Goal: Task Accomplishment & Management: Manage account settings

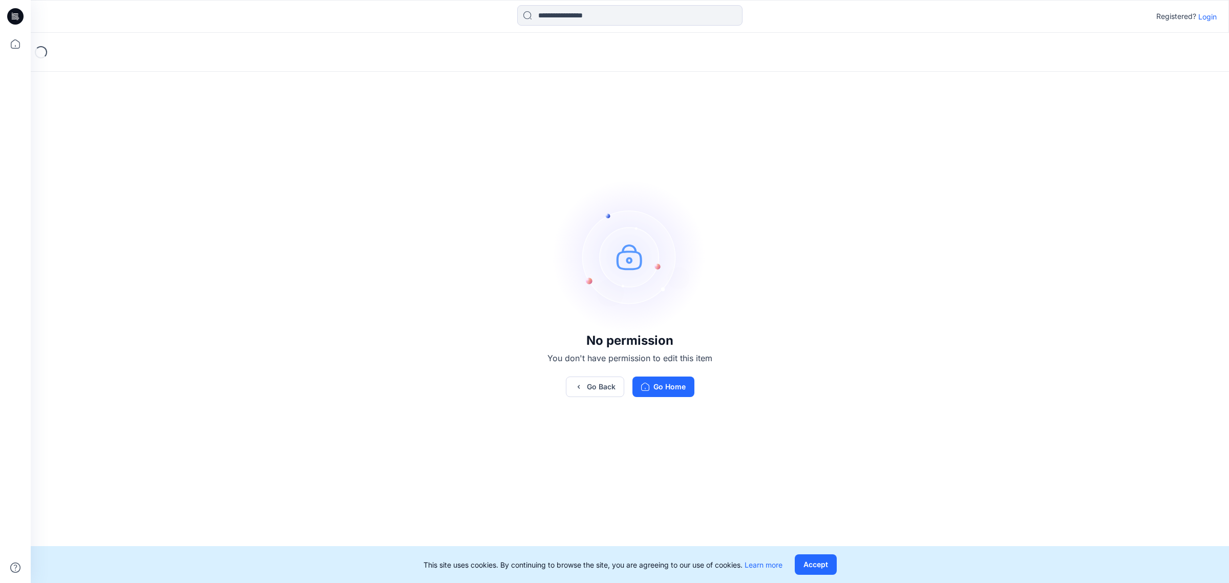
click at [540, 342] on div "No permission You don't have permission to edit this item Go Back Go Home" at bounding box center [630, 288] width 1199 height 511
click at [662, 388] on button "Go Home" at bounding box center [664, 387] width 62 height 20
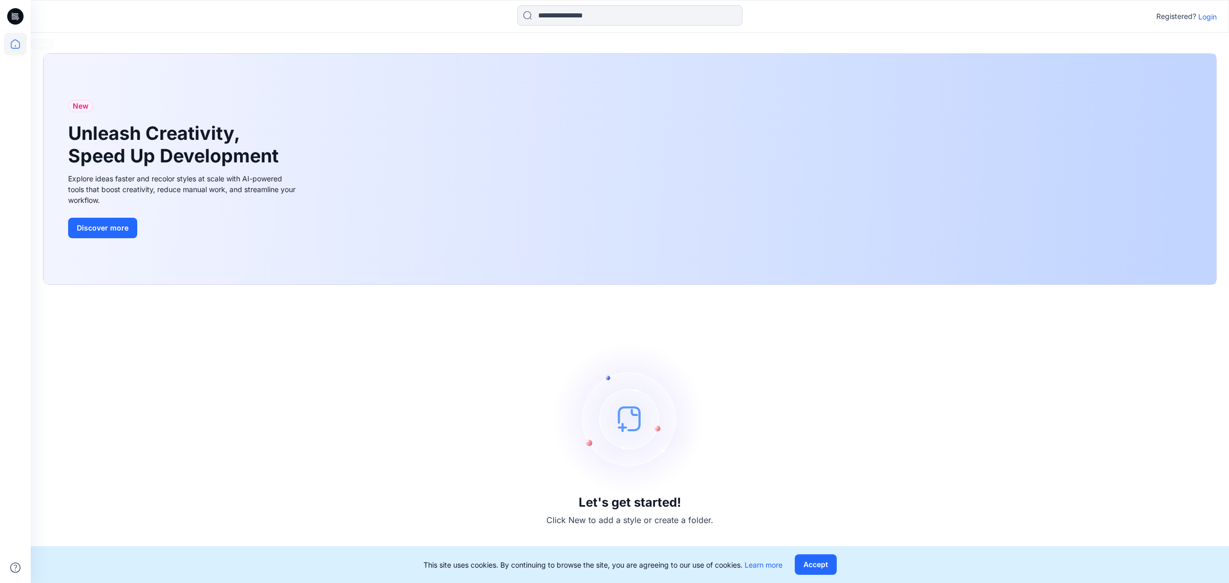
click at [22, 43] on icon at bounding box center [15, 44] width 23 height 23
click at [1215, 12] on p "Login" at bounding box center [1208, 16] width 18 height 11
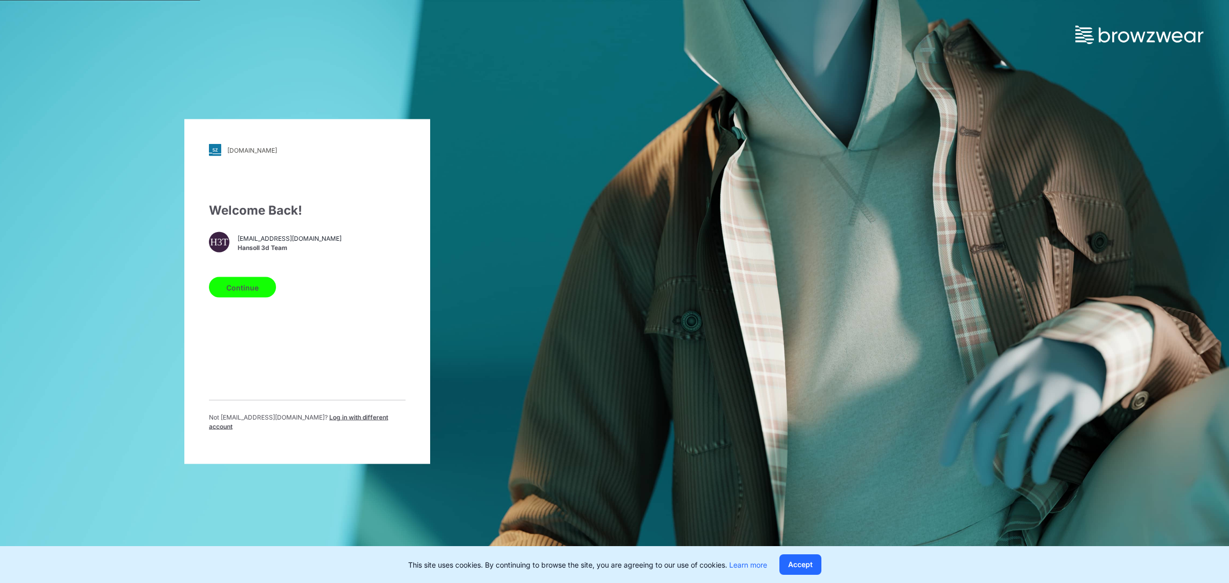
click at [250, 306] on div "Welcome Back! H3T [EMAIL_ADDRESS][DOMAIN_NAME] [PERSON_NAME] 3d Team Continue N…" at bounding box center [307, 320] width 197 height 238
click at [249, 298] on button "Continue" at bounding box center [242, 287] width 67 height 20
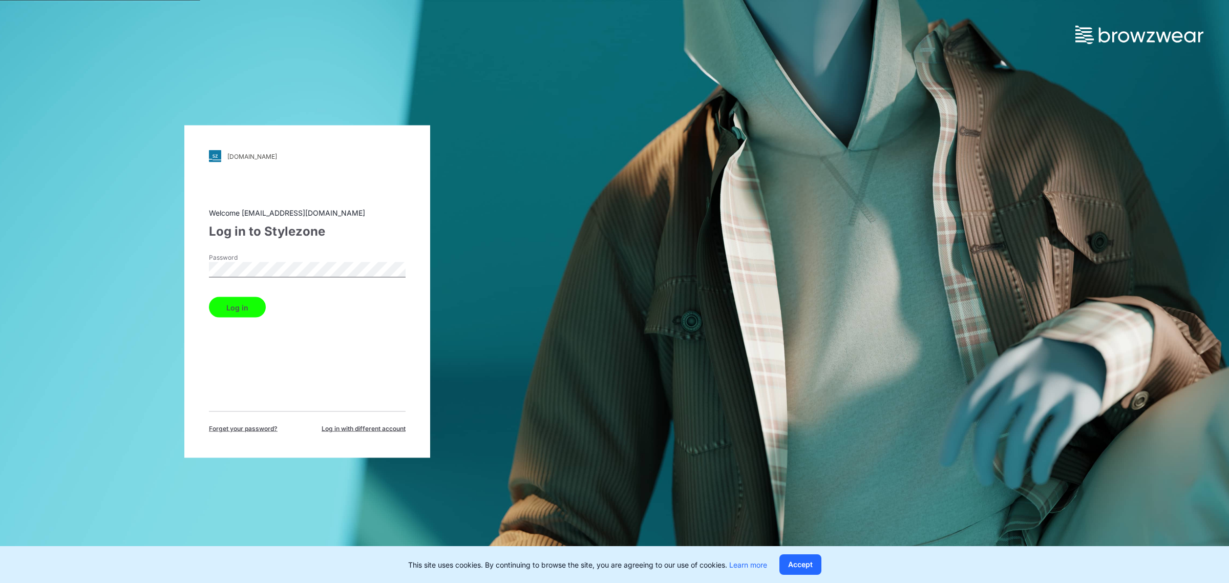
click at [242, 314] on button "Log in" at bounding box center [237, 307] width 57 height 20
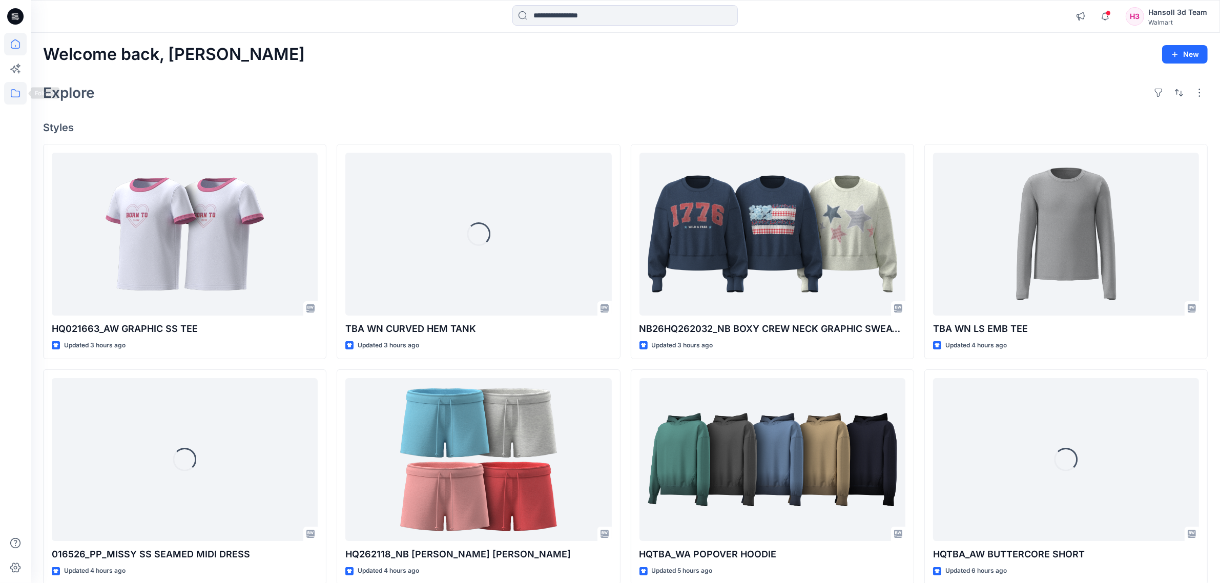
click at [14, 93] on icon at bounding box center [15, 93] width 23 height 23
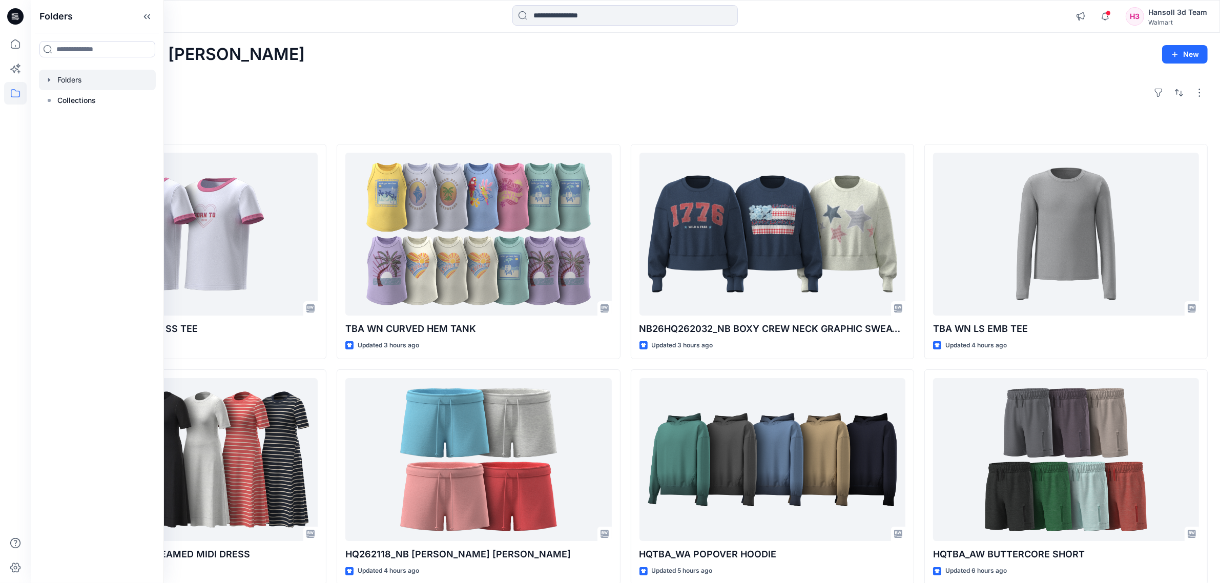
click at [82, 77] on div at bounding box center [97, 80] width 117 height 20
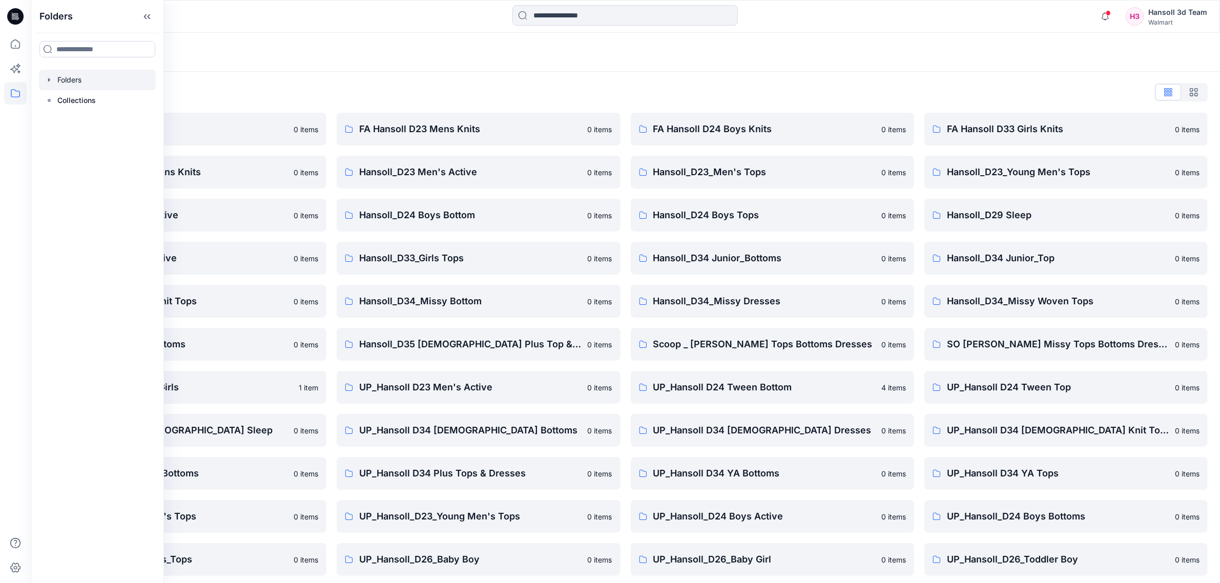
click at [523, 72] on div "Folders List EcoShot Hansoll 0 items FA Hansoll D34 Womens Knits 0 items Hansol…" at bounding box center [625, 351] width 1189 height 559
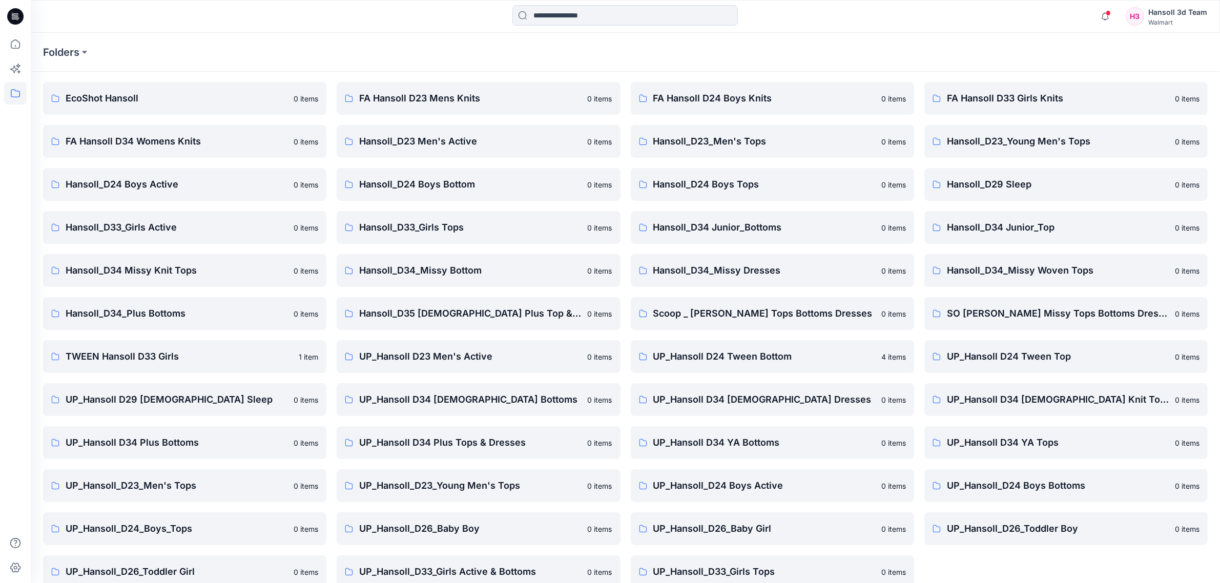
scroll to position [47, 0]
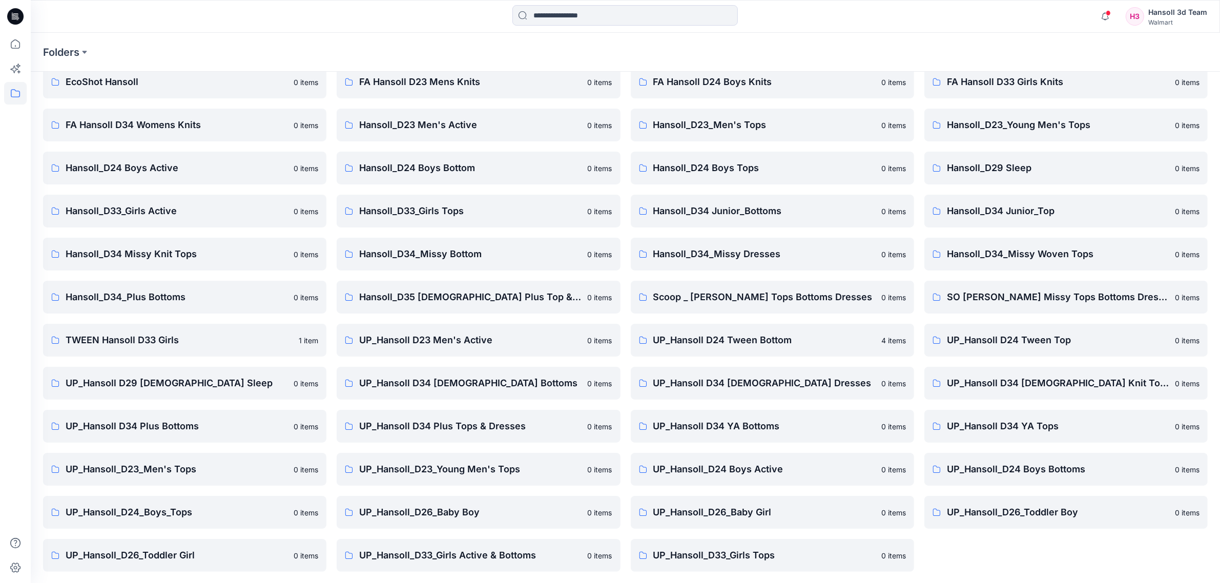
click at [984, 551] on div "FA Hansoll D33 Girls Knits 0 items Hansoll_D23_Young Men's Tops 0 items Hansoll…" at bounding box center [1065, 319] width 283 height 506
click at [761, 557] on p "UP_Hansoll_D33_Girls Tops" at bounding box center [764, 555] width 222 height 14
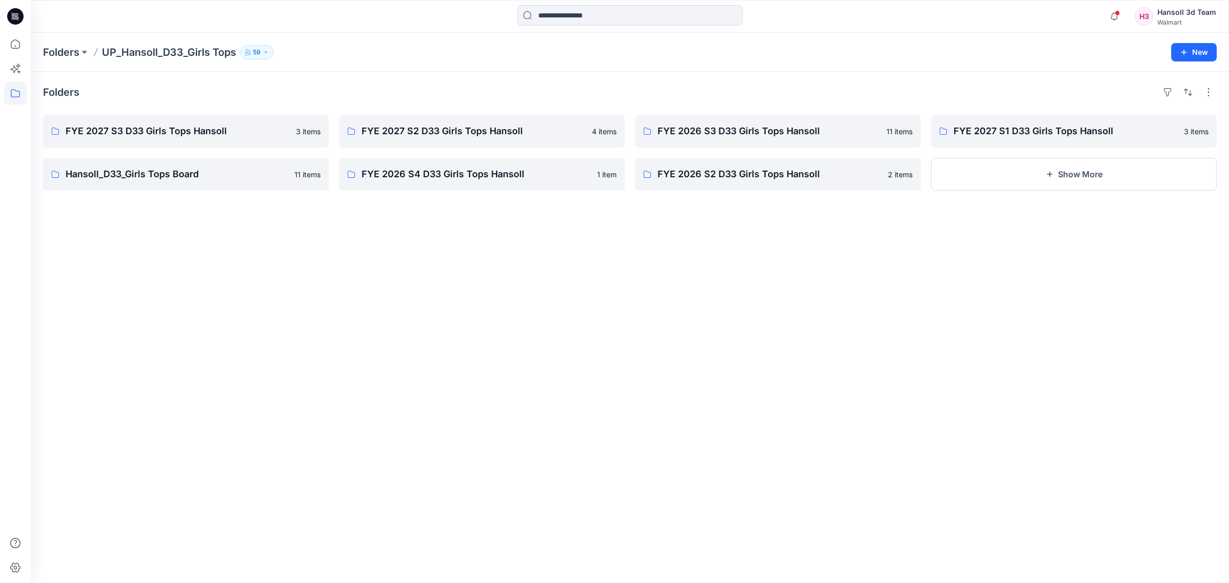
click at [859, 477] on div "Folders FYE 2027 S3 D33 Girls Tops Hansoll 3 items Hansoll_D33_Girls Tops Board…" at bounding box center [630, 327] width 1199 height 511
click at [208, 137] on p "FYE 2027 S3 D33 Girls Tops Hansoll" at bounding box center [185, 131] width 239 height 14
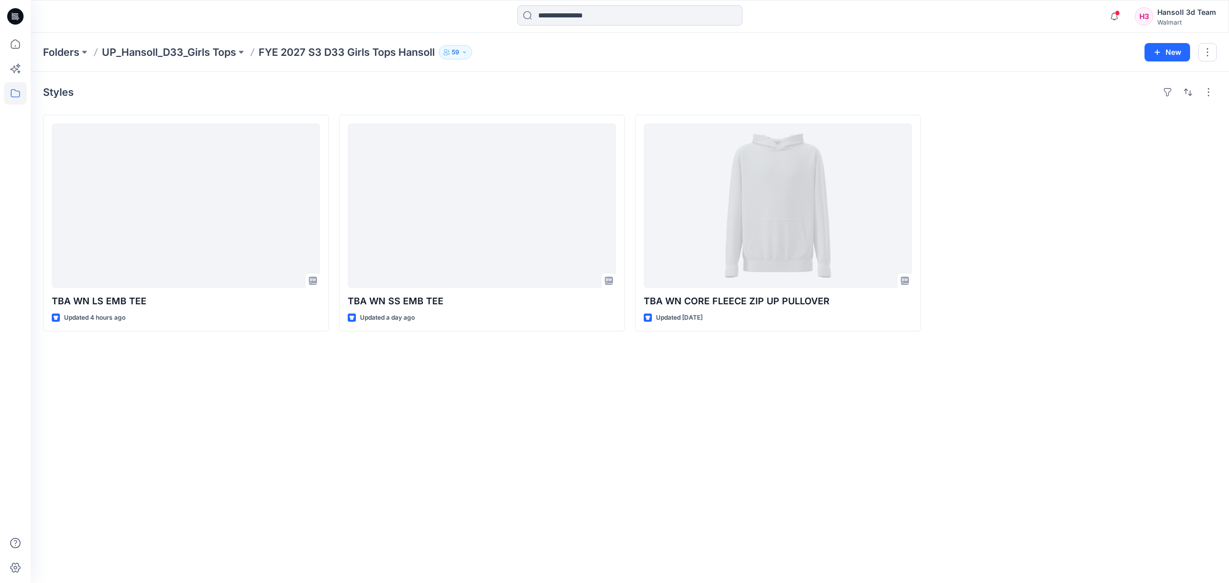
click at [480, 445] on div "Styles TBA WN LS EMB TEE Updated 4 hours ago TBA WN SS EMB TEE Updated a day ag…" at bounding box center [630, 327] width 1199 height 511
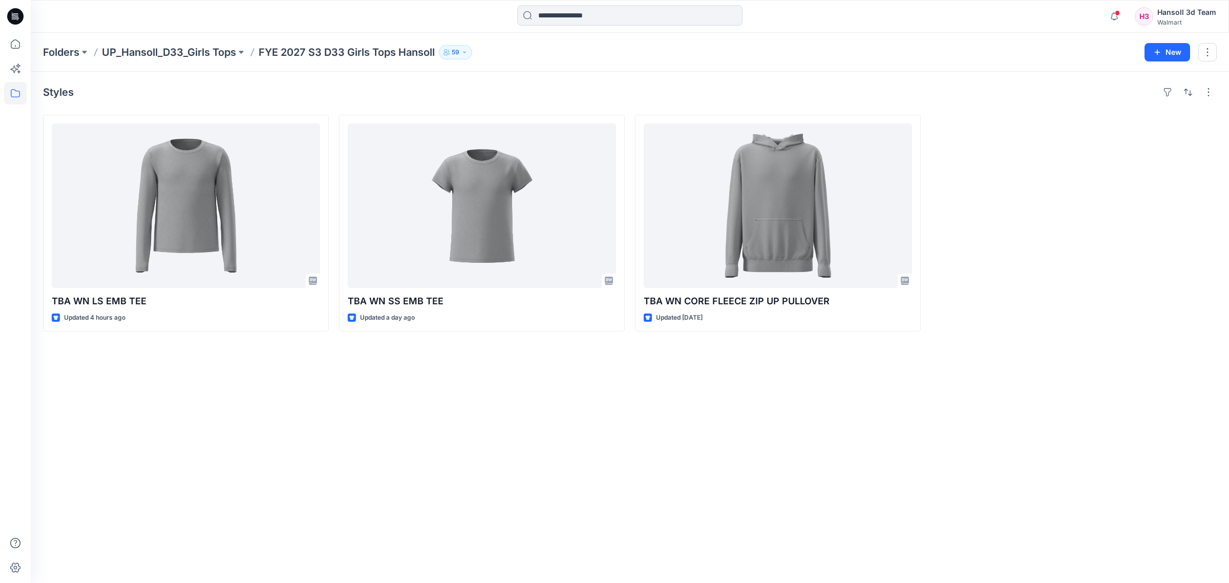
click at [387, 456] on div "Styles TBA WN LS EMB TEE Updated 4 hours ago TBA WN SS EMB TEE Updated a day ag…" at bounding box center [630, 327] width 1199 height 511
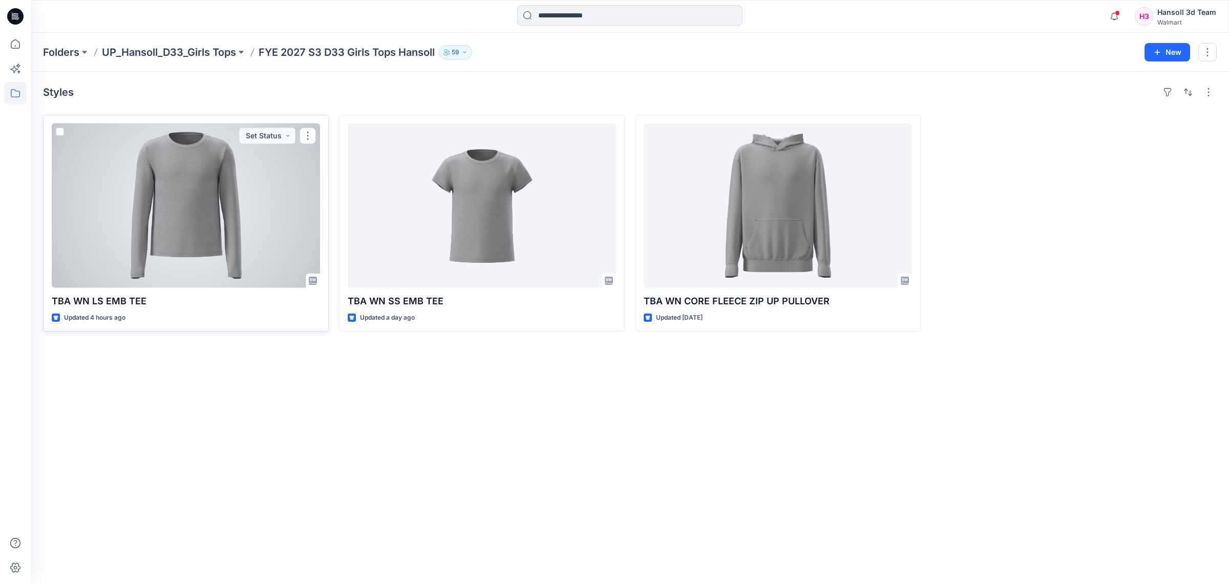
click at [211, 238] on div at bounding box center [186, 205] width 268 height 164
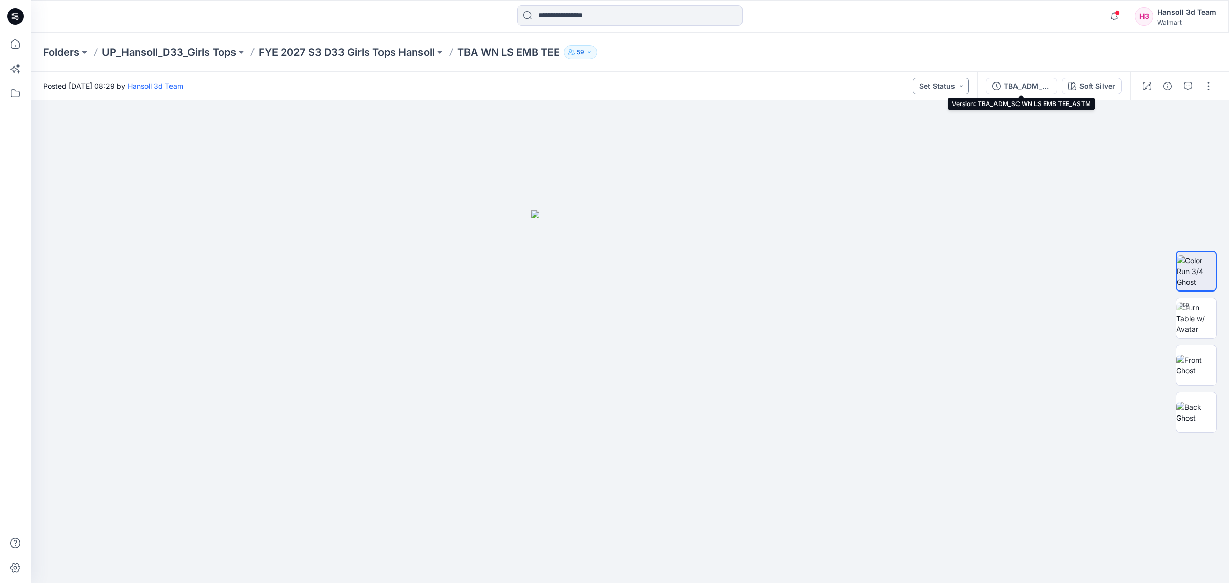
click at [956, 83] on button "Set Status" at bounding box center [941, 86] width 56 height 16
click at [925, 148] on button "TD - Need to Review" at bounding box center [922, 156] width 88 height 23
click at [1161, 89] on button "button" at bounding box center [1168, 86] width 16 height 16
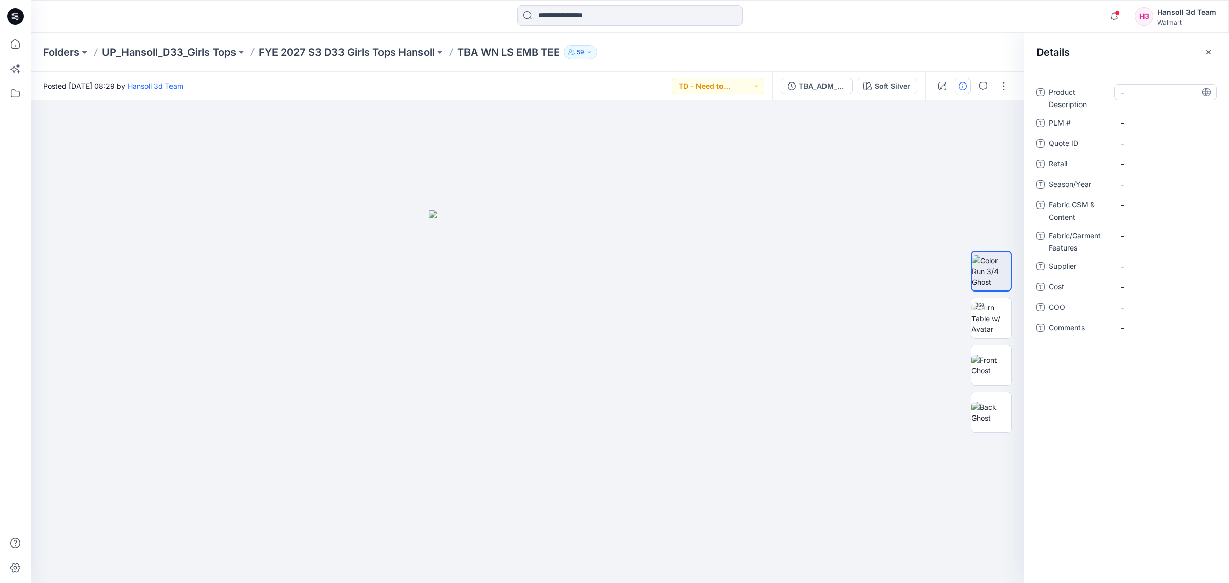
click at [1138, 93] on Description "-" at bounding box center [1165, 92] width 89 height 11
type textarea "*"
type textarea "**********"
click at [1164, 155] on div "Product Description WN LS EMB TEE PLM # - Quote ID - Retail - Season/Year - Fab…" at bounding box center [1127, 216] width 180 height 264
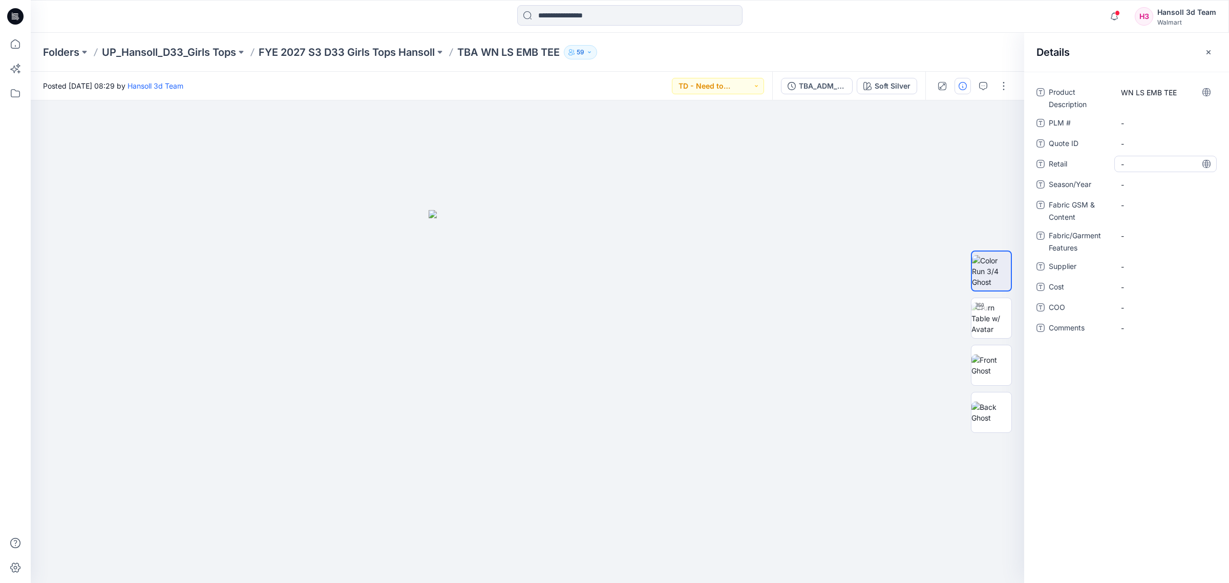
click at [1166, 170] on div "-" at bounding box center [1166, 164] width 102 height 16
click at [1156, 183] on span "-" at bounding box center [1165, 184] width 89 height 11
type textarea "*******"
click at [1155, 213] on div "-" at bounding box center [1166, 205] width 102 height 16
click at [1154, 200] on textarea at bounding box center [1166, 205] width 102 height 16
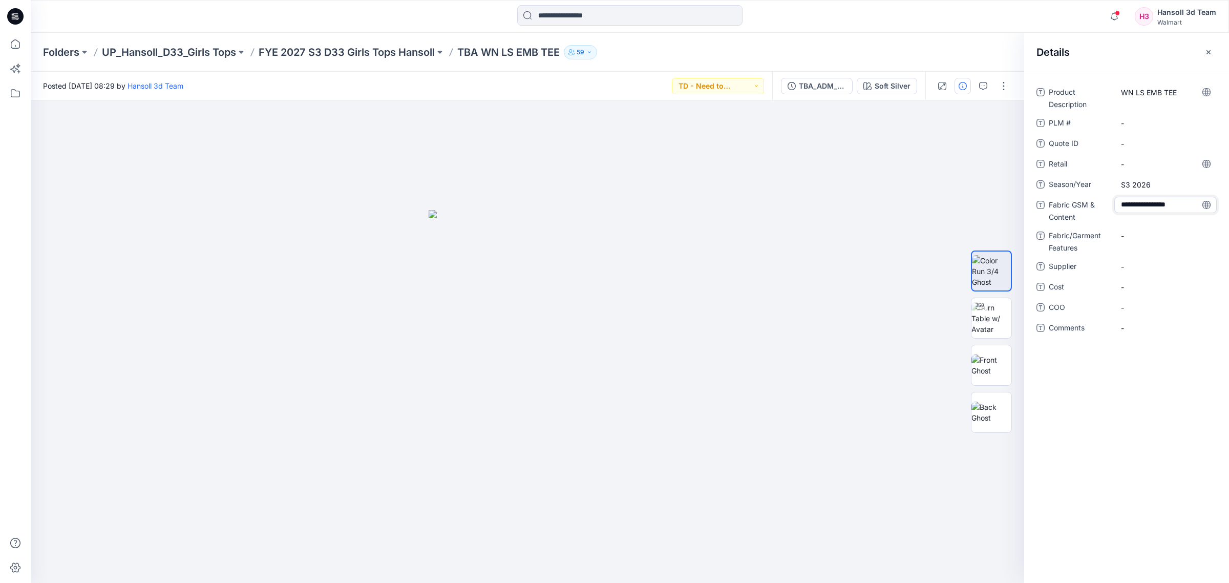
type textarea "**********"
click at [1161, 224] on div "Product Description WN LS EMB TEE PLM # - Quote ID - Retail - Season/Year S3 20…" at bounding box center [1127, 216] width 180 height 264
click at [1154, 243] on div "-" at bounding box center [1166, 235] width 102 height 16
type textarea "******"
click at [1156, 266] on span "-" at bounding box center [1165, 266] width 89 height 11
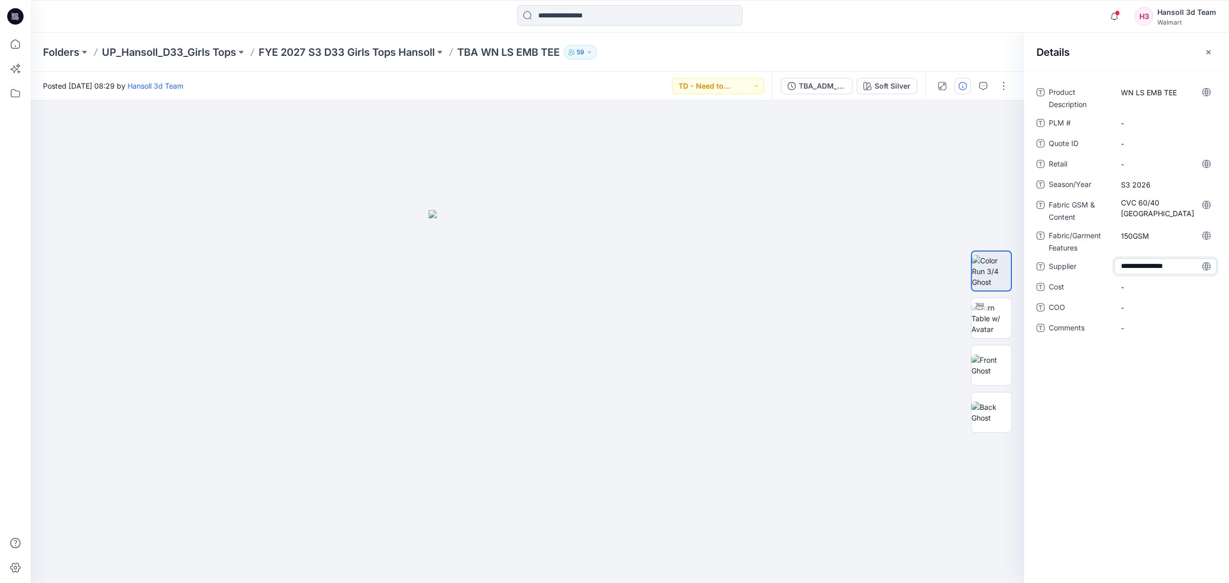
type textarea "**********"
click at [1151, 302] on span "-" at bounding box center [1165, 307] width 89 height 11
type textarea "*******"
click at [1148, 424] on div "Product Description WN LS EMB TEE PLM # - Quote ID - Retail - Season/Year S3 20…" at bounding box center [1127, 327] width 205 height 511
click at [990, 309] on img at bounding box center [992, 318] width 40 height 32
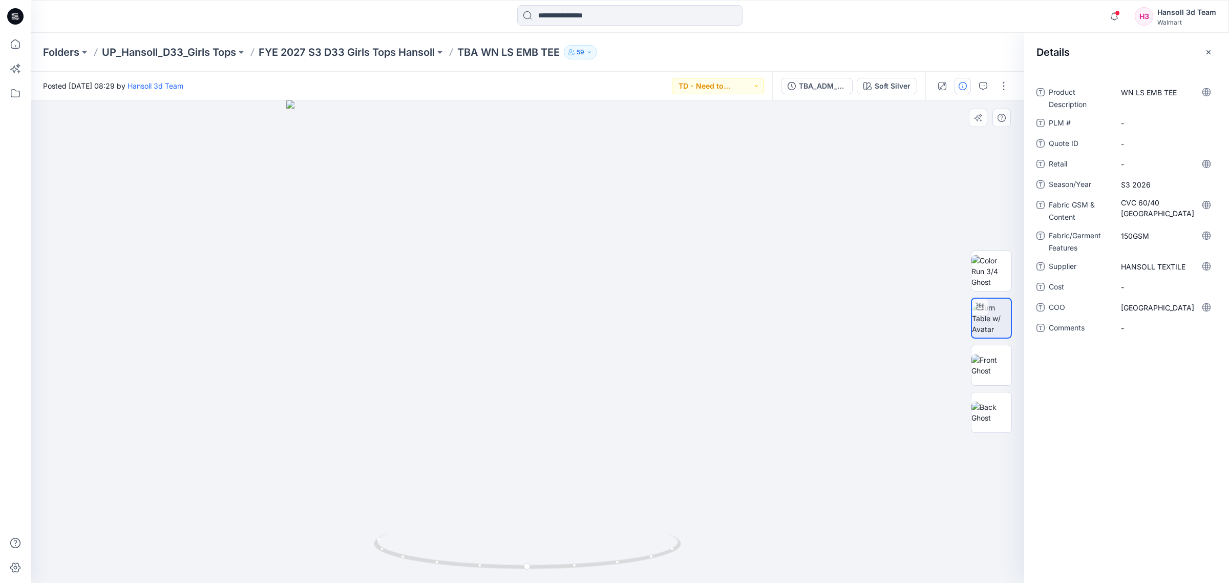
drag, startPoint x: 348, startPoint y: 485, endPoint x: 472, endPoint y: 527, distance: 130.2
click at [348, 485] on div at bounding box center [528, 341] width 994 height 483
drag, startPoint x: 520, startPoint y: 562, endPoint x: 613, endPoint y: 560, distance: 92.8
click at [613, 560] on icon at bounding box center [529, 552] width 310 height 38
drag, startPoint x: 410, startPoint y: 534, endPoint x: 582, endPoint y: 582, distance: 179.1
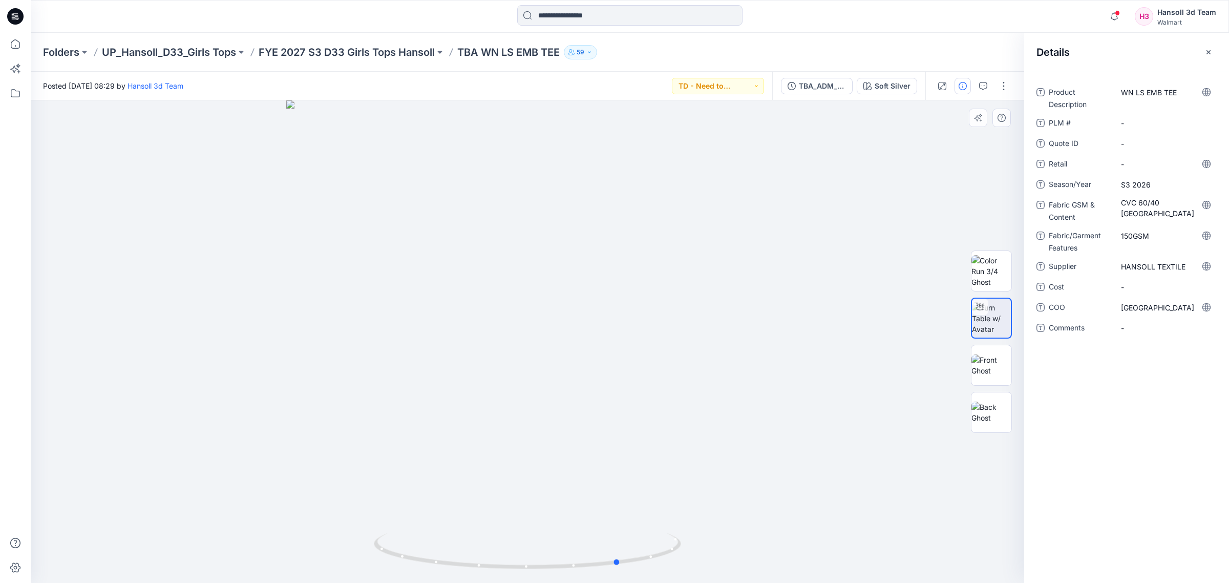
click at [410, 534] on icon at bounding box center [529, 552] width 310 height 38
drag, startPoint x: 584, startPoint y: 567, endPoint x: 663, endPoint y: 560, distance: 79.2
click at [663, 560] on icon at bounding box center [529, 552] width 310 height 38
drag, startPoint x: 1082, startPoint y: 437, endPoint x: 1228, endPoint y: 83, distance: 382.9
click at [1085, 437] on div "Product Description WN LS EMB TEE PLM # - Quote ID - Retail - Season/Year S3 20…" at bounding box center [1127, 327] width 205 height 511
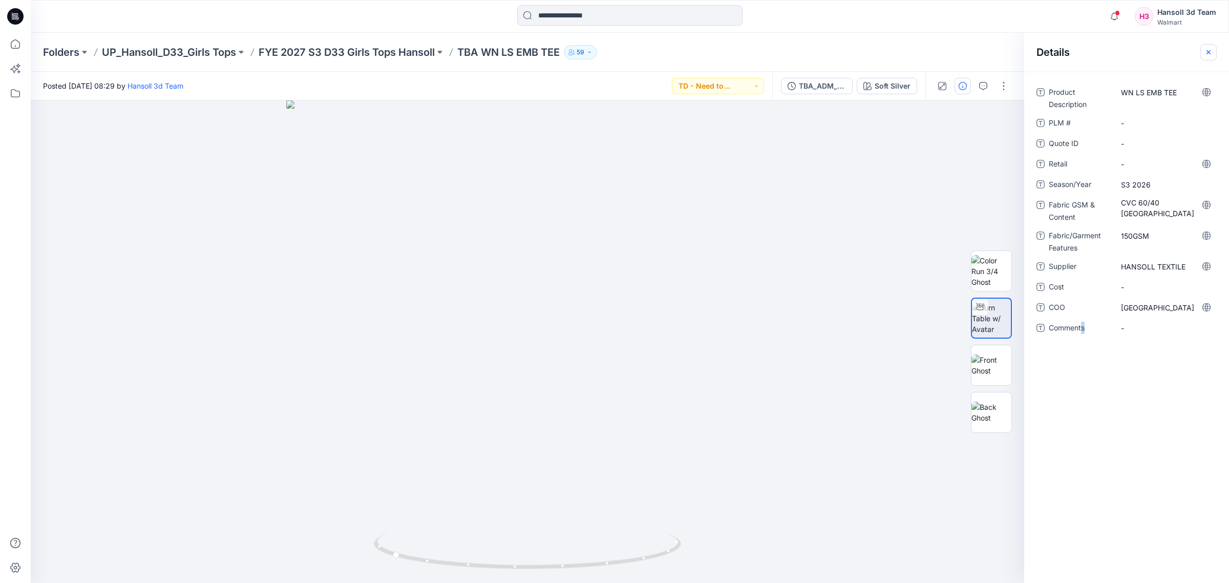
click at [1208, 49] on icon "button" at bounding box center [1209, 52] width 8 height 8
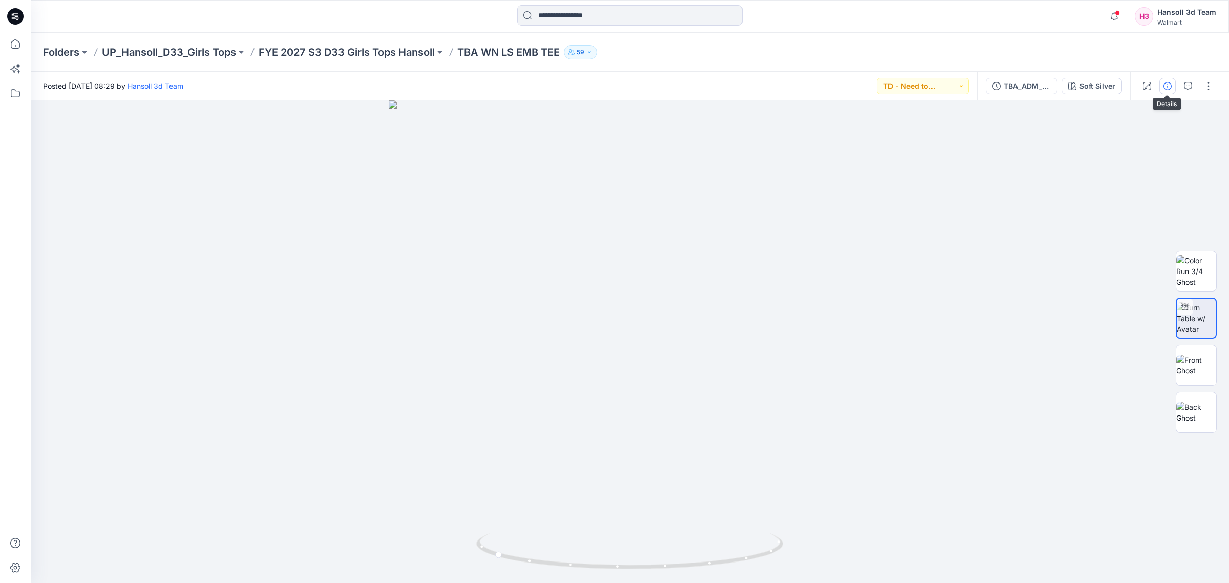
click at [1166, 93] on button "button" at bounding box center [1168, 86] width 16 height 16
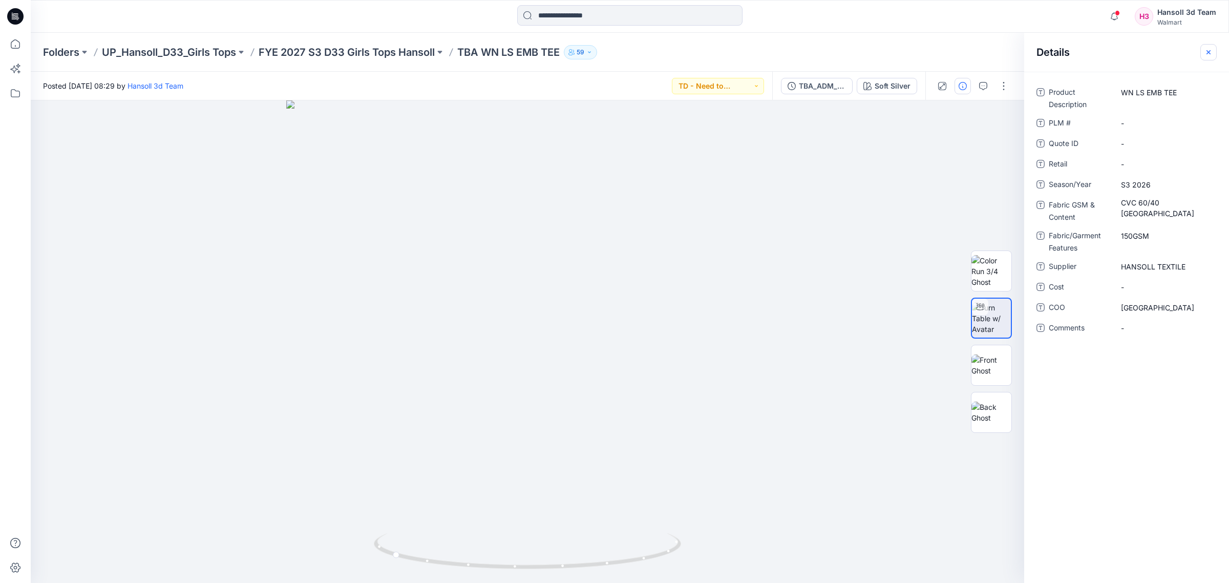
click at [1208, 55] on icon "button" at bounding box center [1209, 52] width 8 height 8
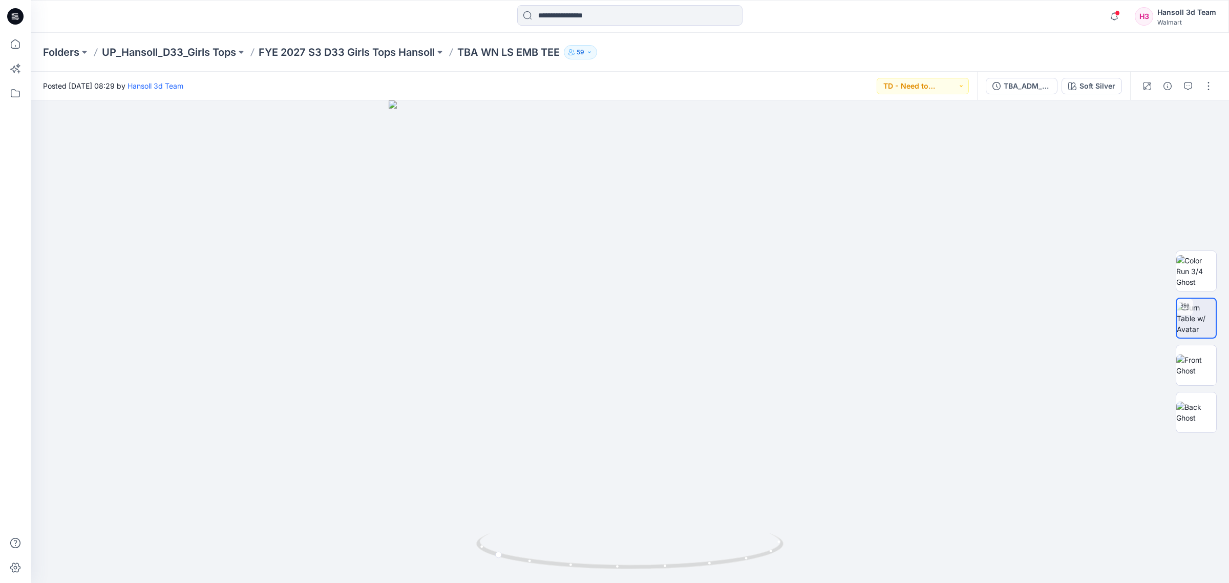
click at [1218, 83] on div at bounding box center [1178, 86] width 95 height 29
click at [1210, 85] on button "button" at bounding box center [1209, 86] width 16 height 16
click at [1161, 136] on button "Edit" at bounding box center [1166, 138] width 94 height 19
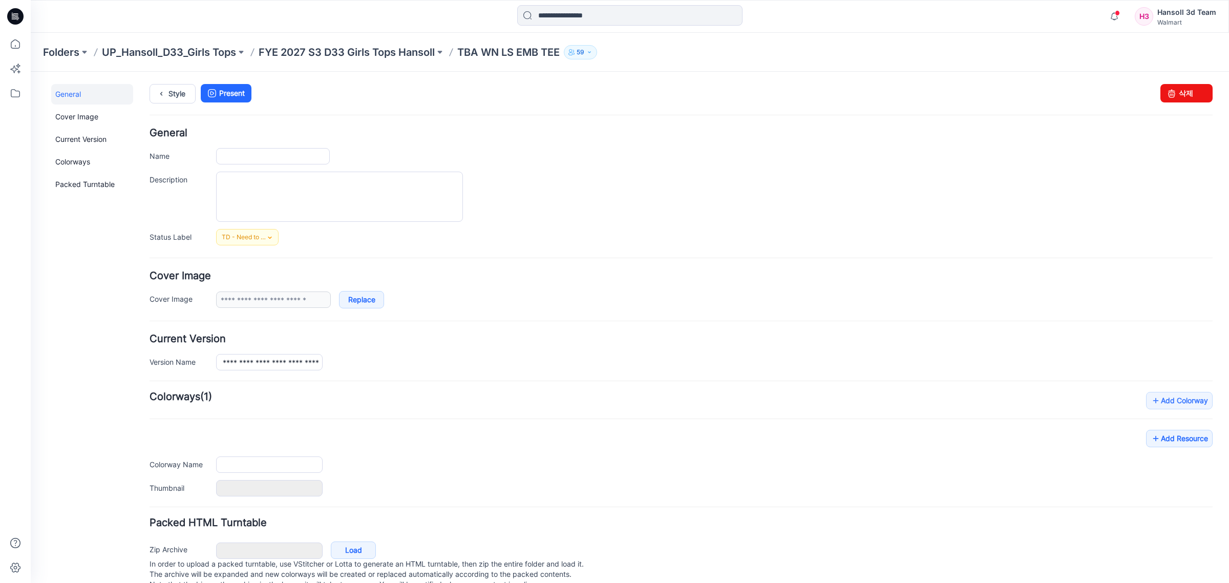
type input "**********"
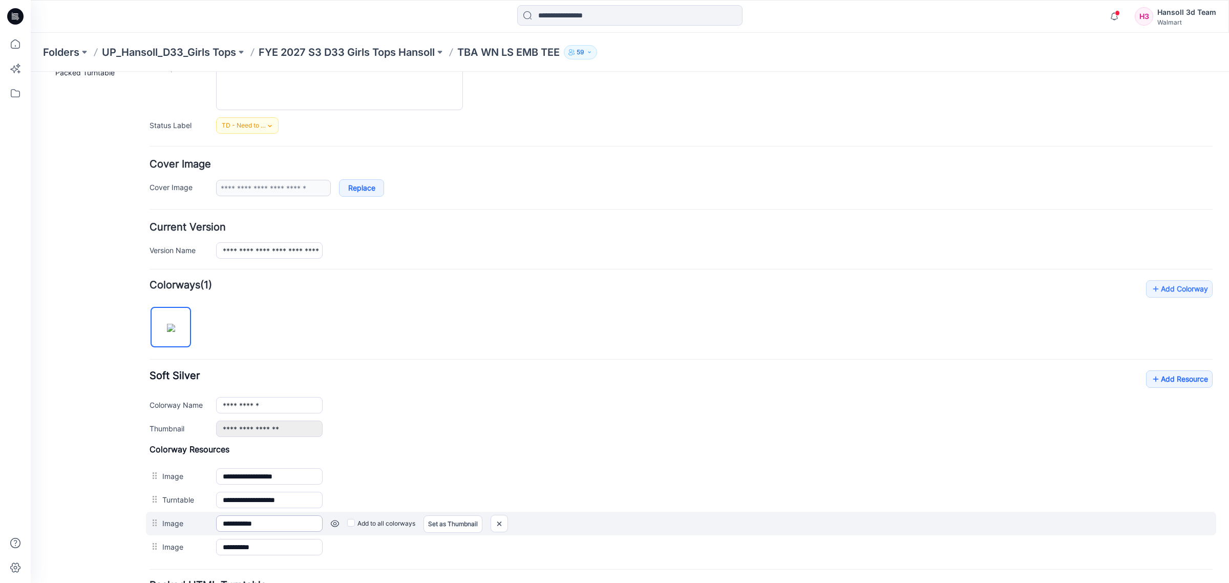
scroll to position [208, 0]
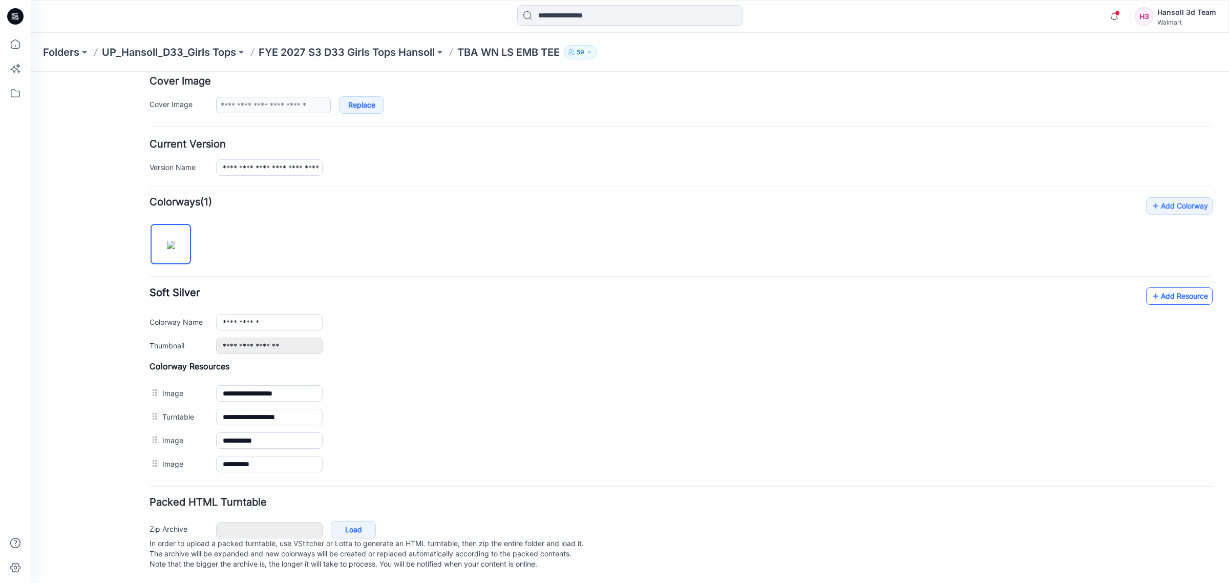
click at [1179, 287] on link "Add Resource" at bounding box center [1179, 295] width 67 height 17
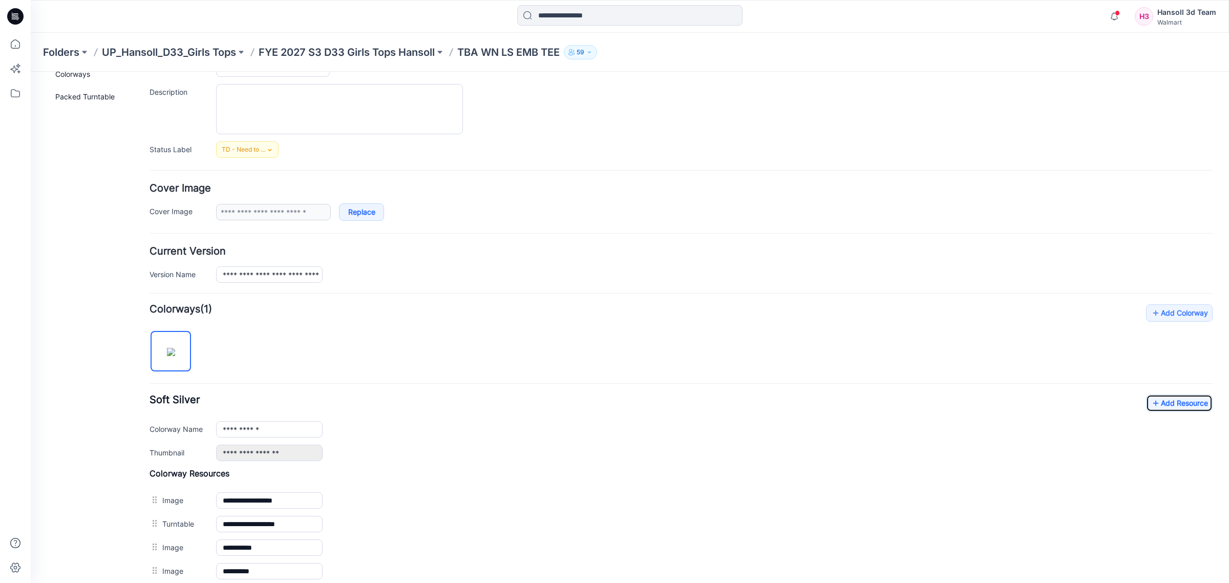
scroll to position [0, 0]
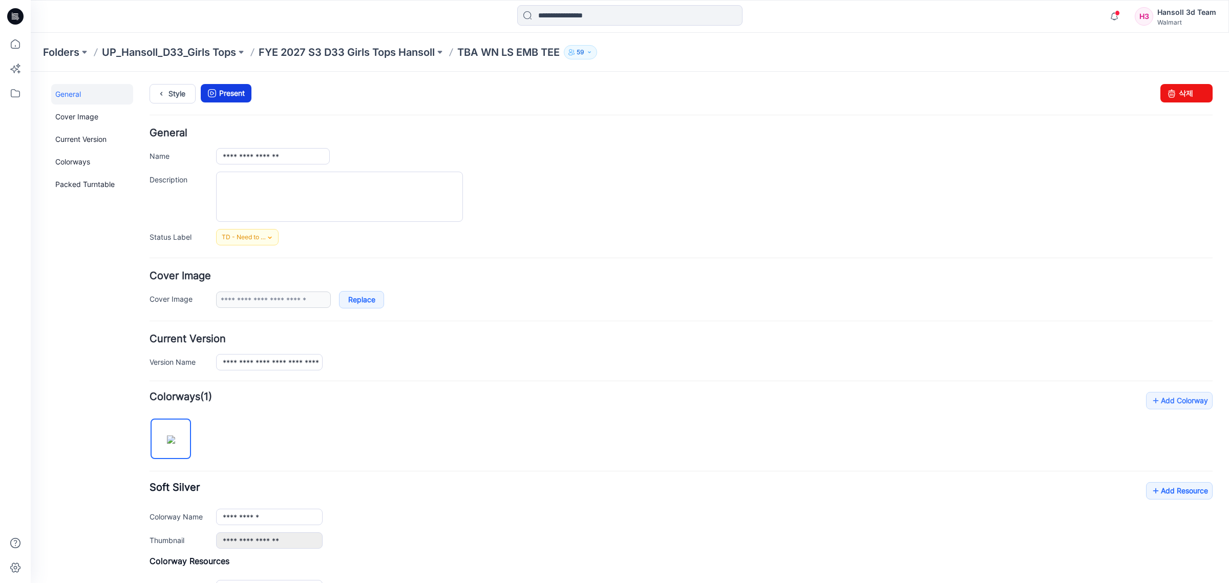
click at [220, 92] on link "Present" at bounding box center [226, 93] width 51 height 18
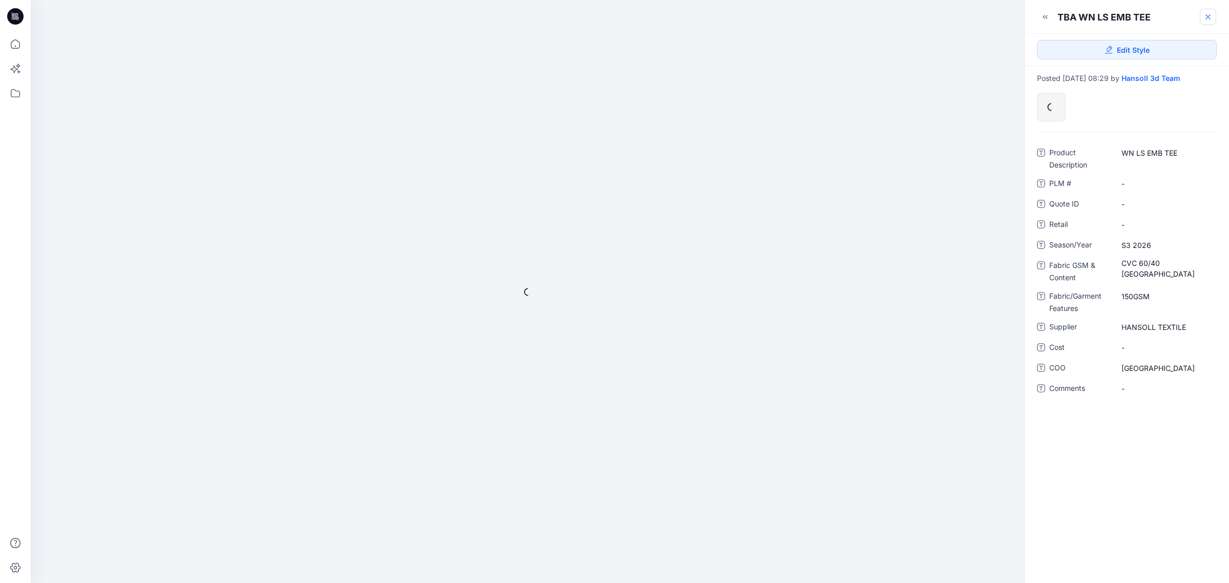
click at [1208, 17] on icon at bounding box center [1208, 17] width 4 height 4
